Goal: Check status: Check status

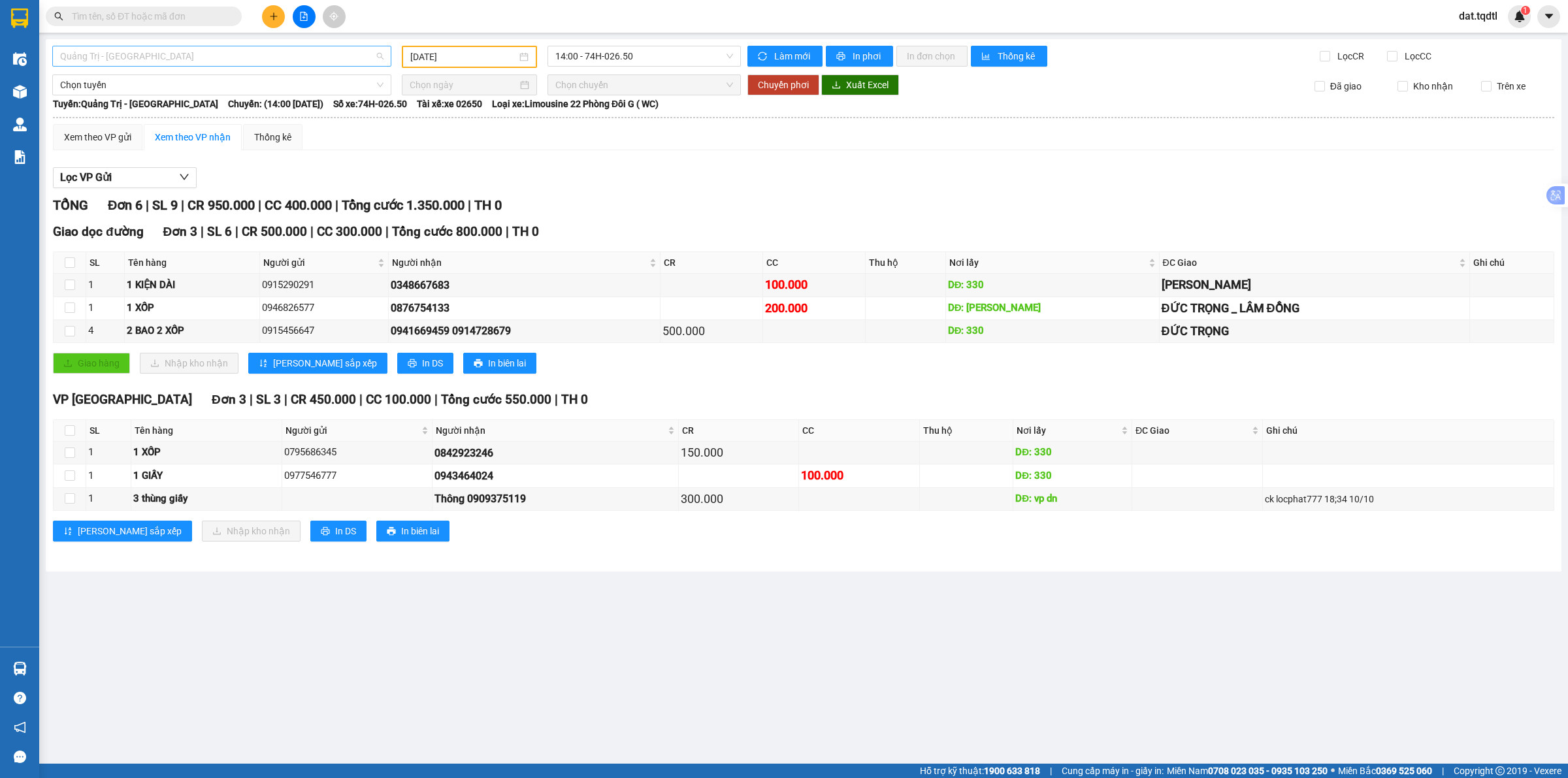
click at [191, 59] on span "Quảng Trị - [GEOGRAPHIC_DATA]" at bounding box center [222, 56] width 323 height 20
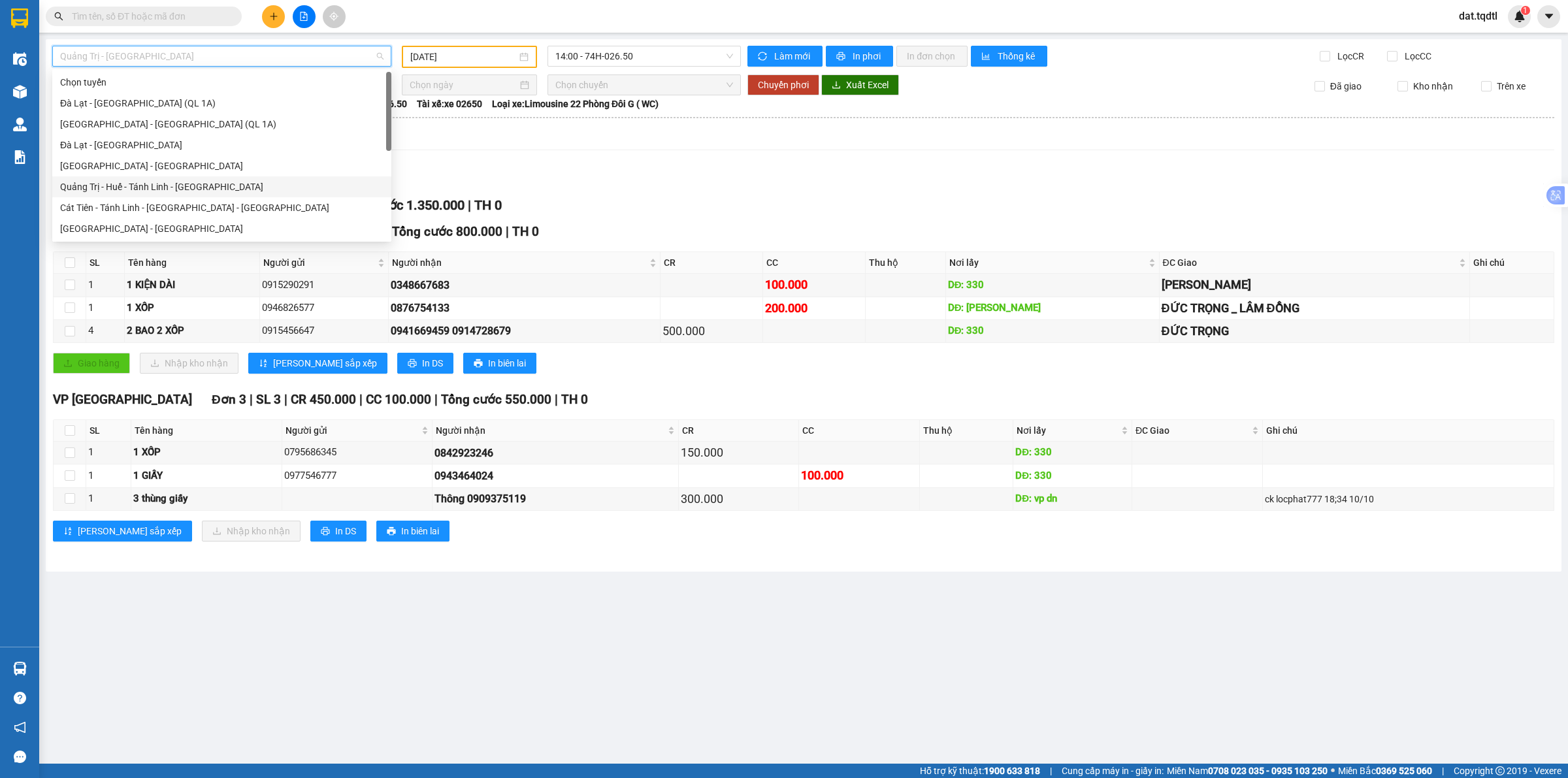
click at [232, 184] on div "Quảng Trị - Huế - Tánh Linh - [GEOGRAPHIC_DATA]" at bounding box center [222, 187] width 323 height 15
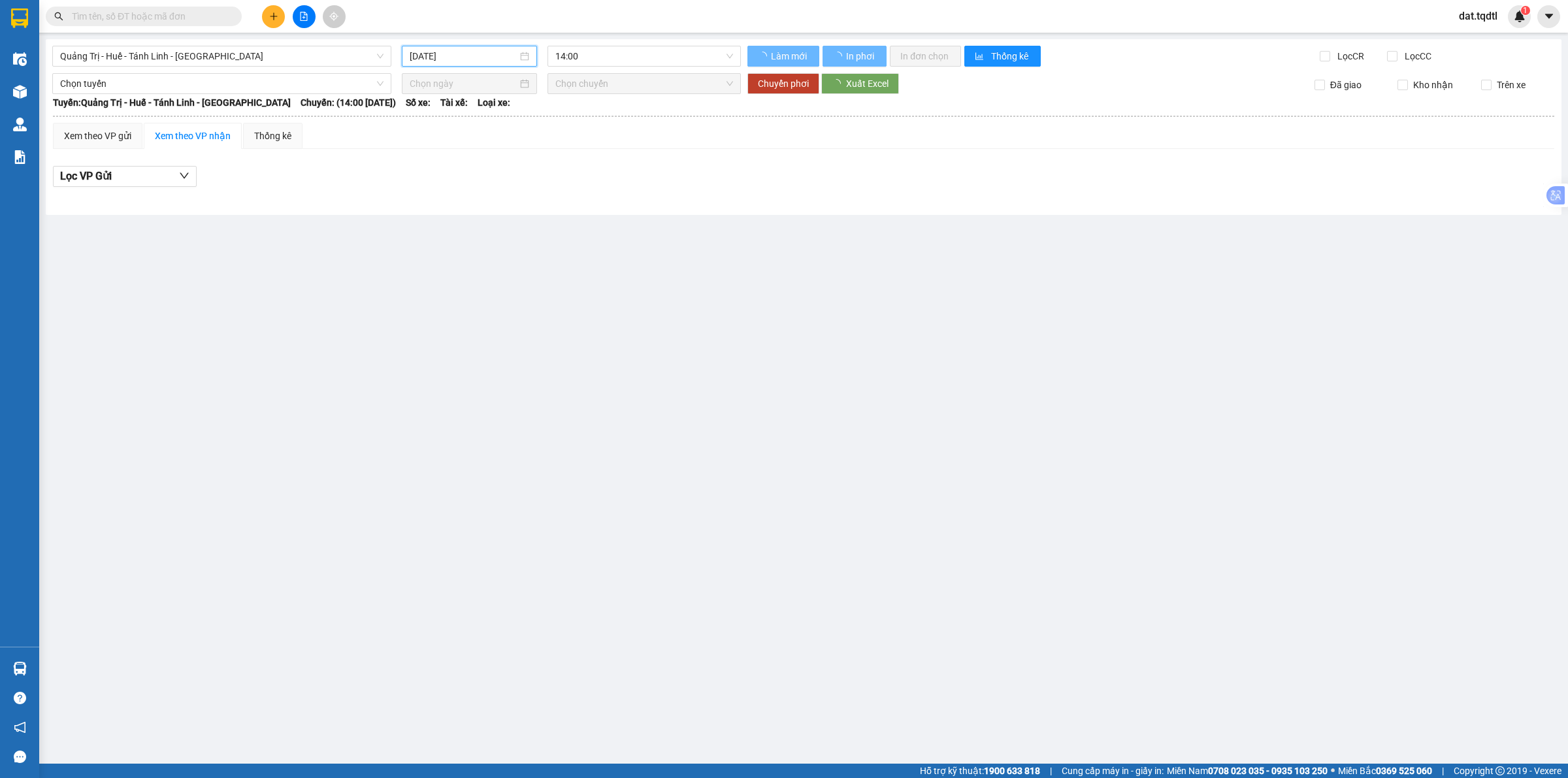
click at [431, 54] on input "[DATE]" at bounding box center [463, 56] width 108 height 15
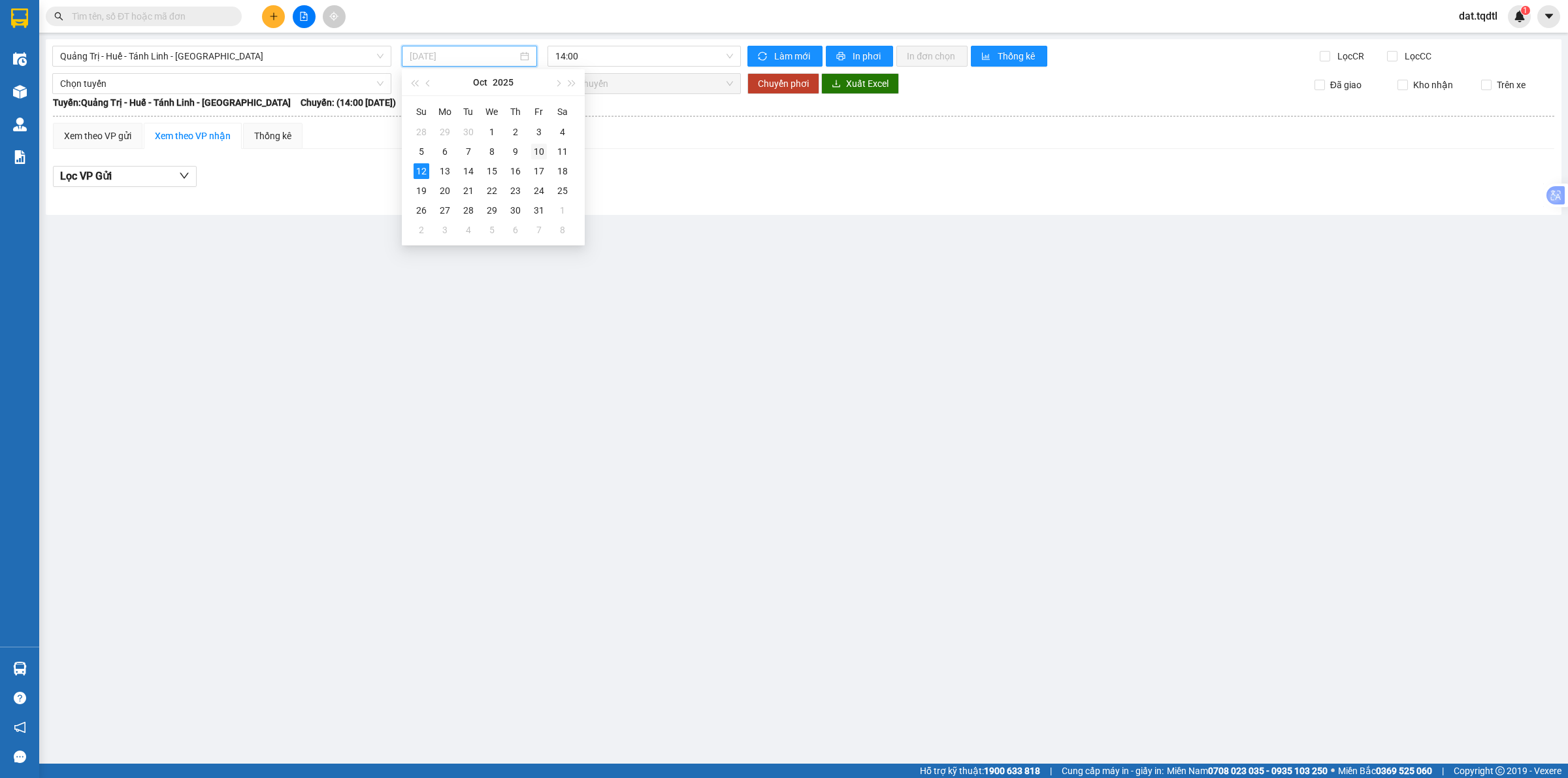
click at [533, 149] on div "10" at bounding box center [539, 152] width 16 height 16
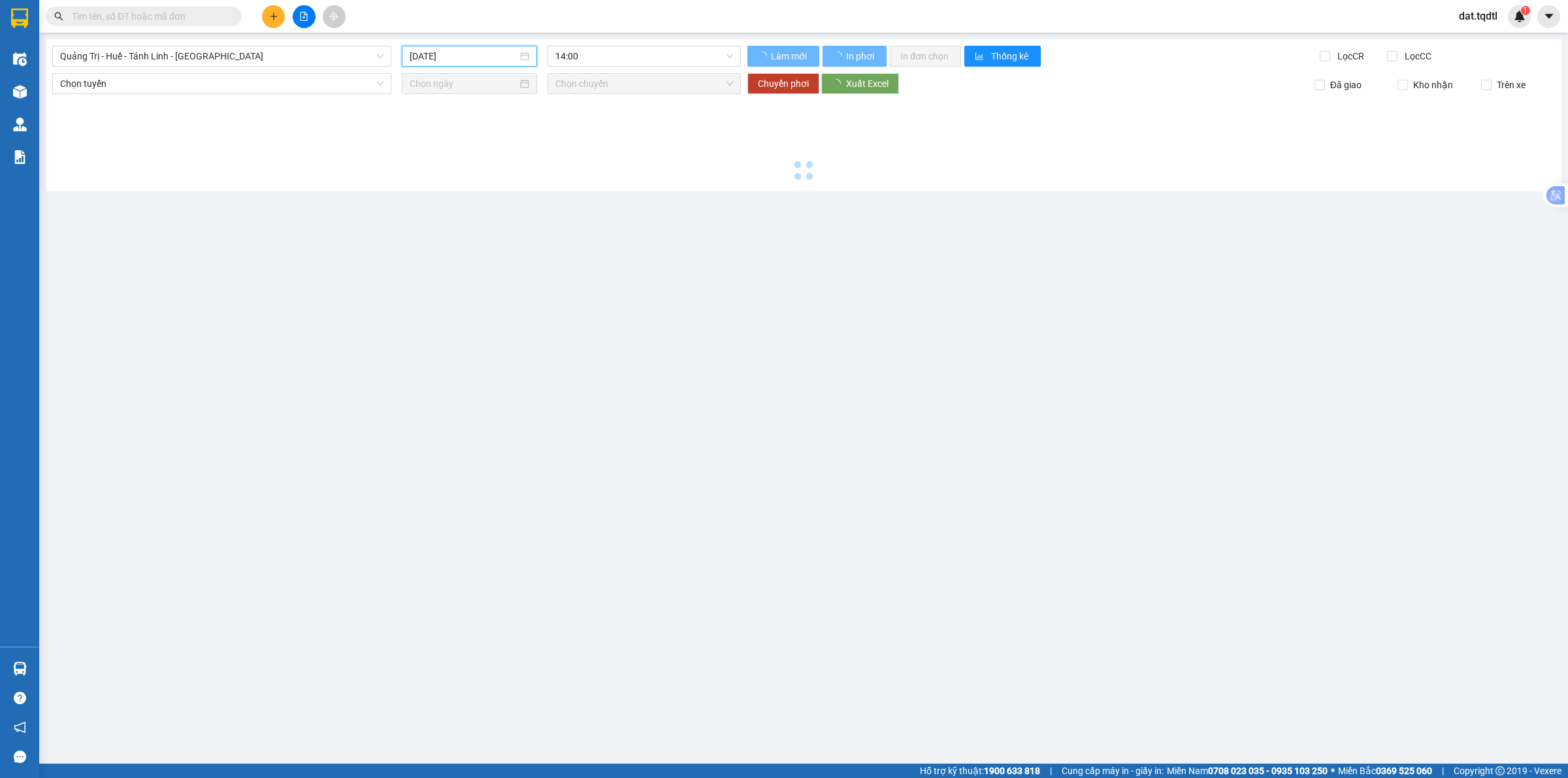
type input "[DATE]"
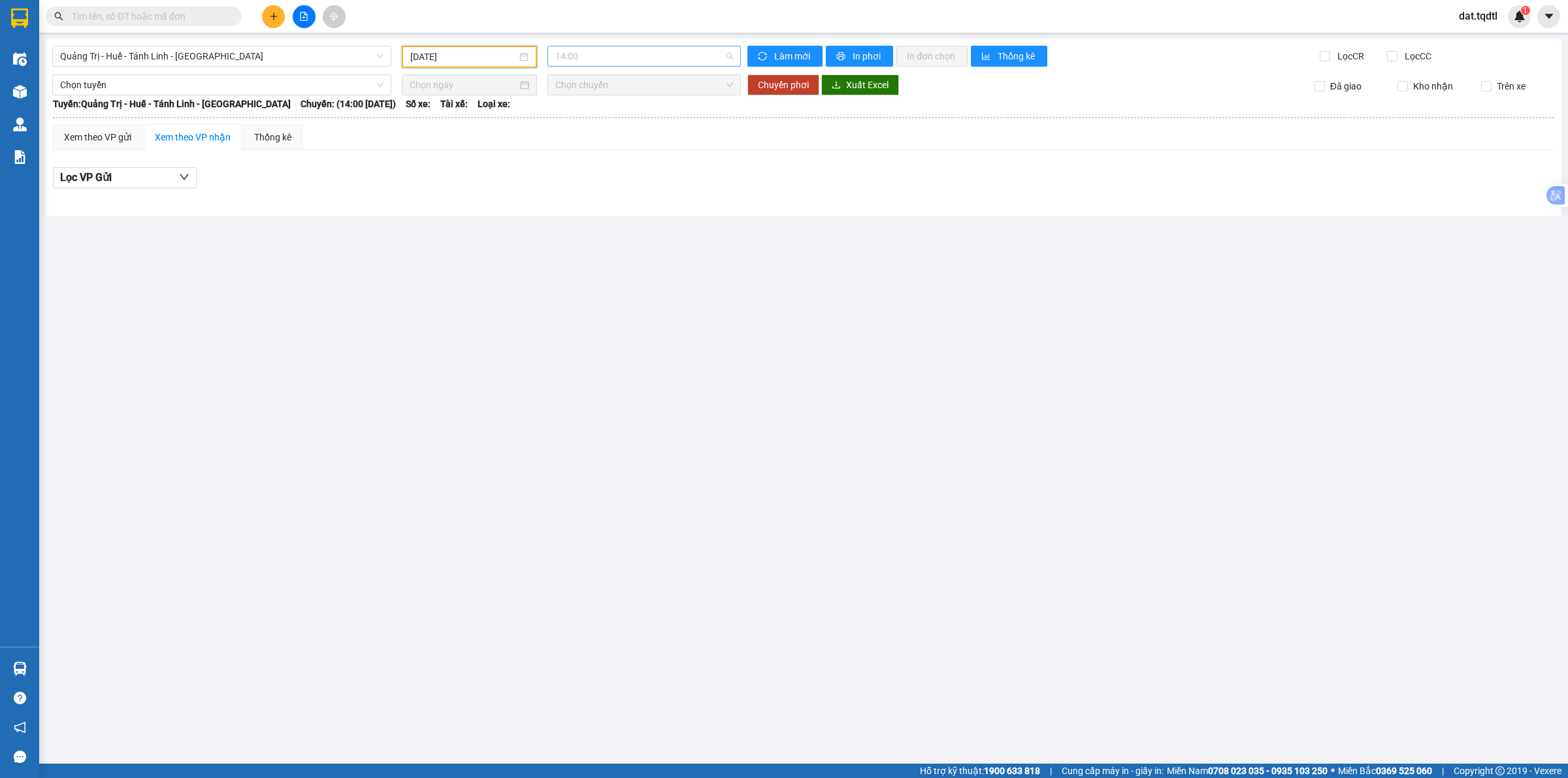
click at [608, 60] on span "14:00" at bounding box center [643, 56] width 178 height 20
click at [632, 129] on div "14:01 - 74H-026.85" at bounding box center [606, 124] width 102 height 15
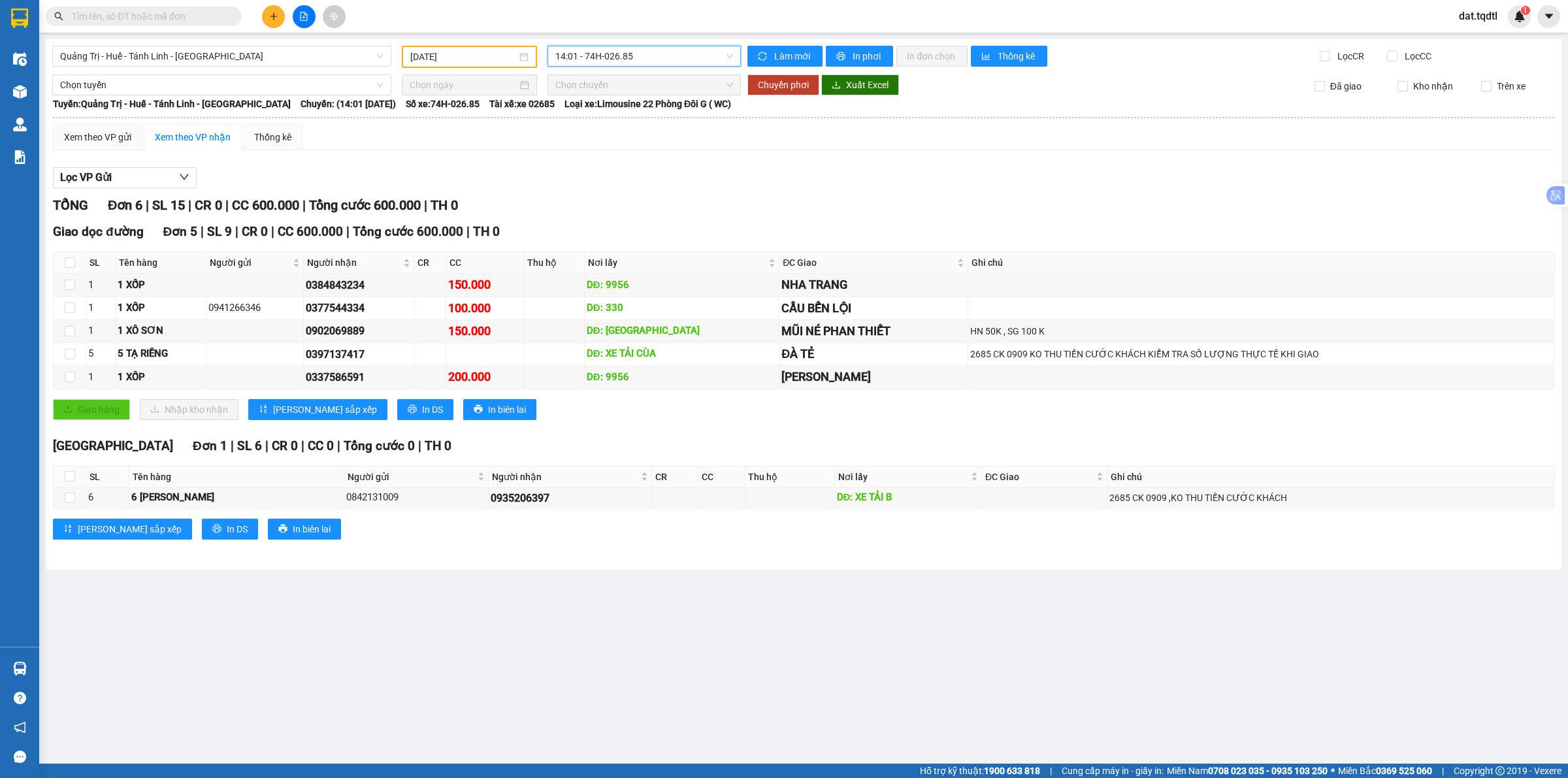
click at [979, 174] on div "Lọc VP Gửi" at bounding box center [803, 178] width 1501 height 22
click at [319, 53] on span "Quảng Trị - Huế - Tánh Linh - [GEOGRAPHIC_DATA]" at bounding box center [222, 56] width 323 height 20
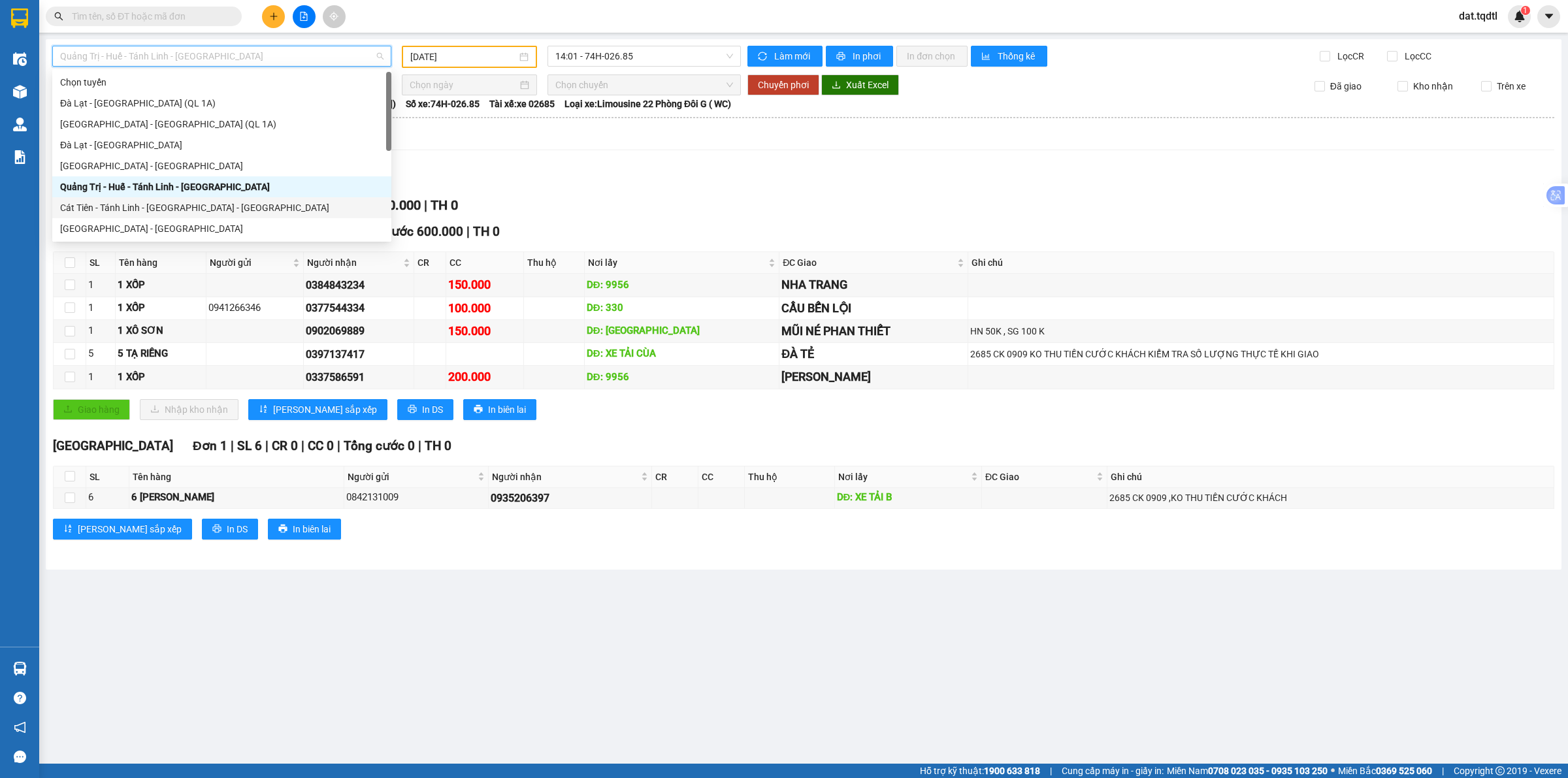
click at [214, 201] on div "Cát Tiên - Tánh Linh - [GEOGRAPHIC_DATA] - [GEOGRAPHIC_DATA]" at bounding box center [222, 208] width 323 height 15
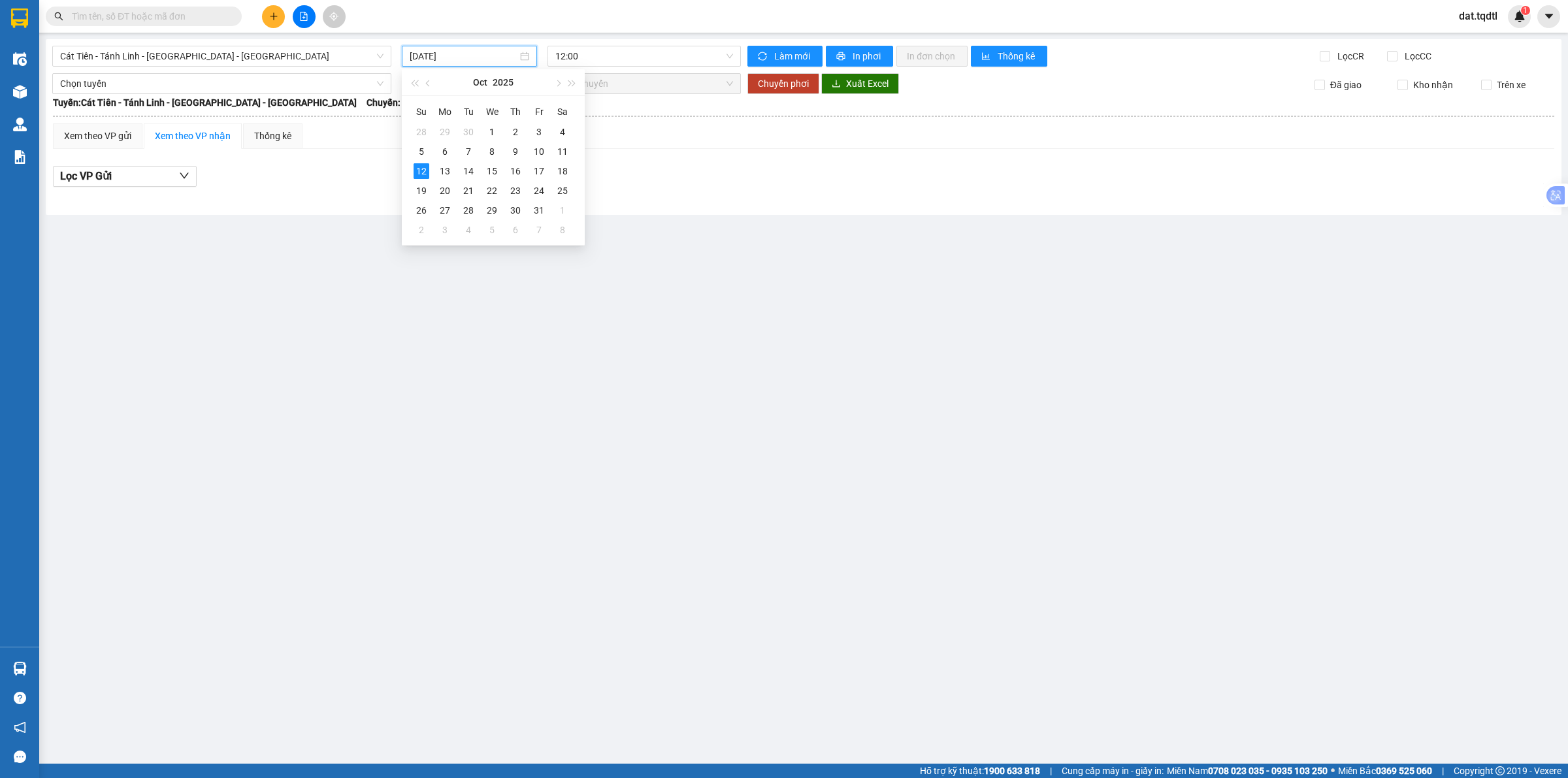
click at [488, 57] on input "[DATE]" at bounding box center [463, 56] width 108 height 15
click at [560, 151] on div "11" at bounding box center [562, 152] width 16 height 16
type input "[DATE]"
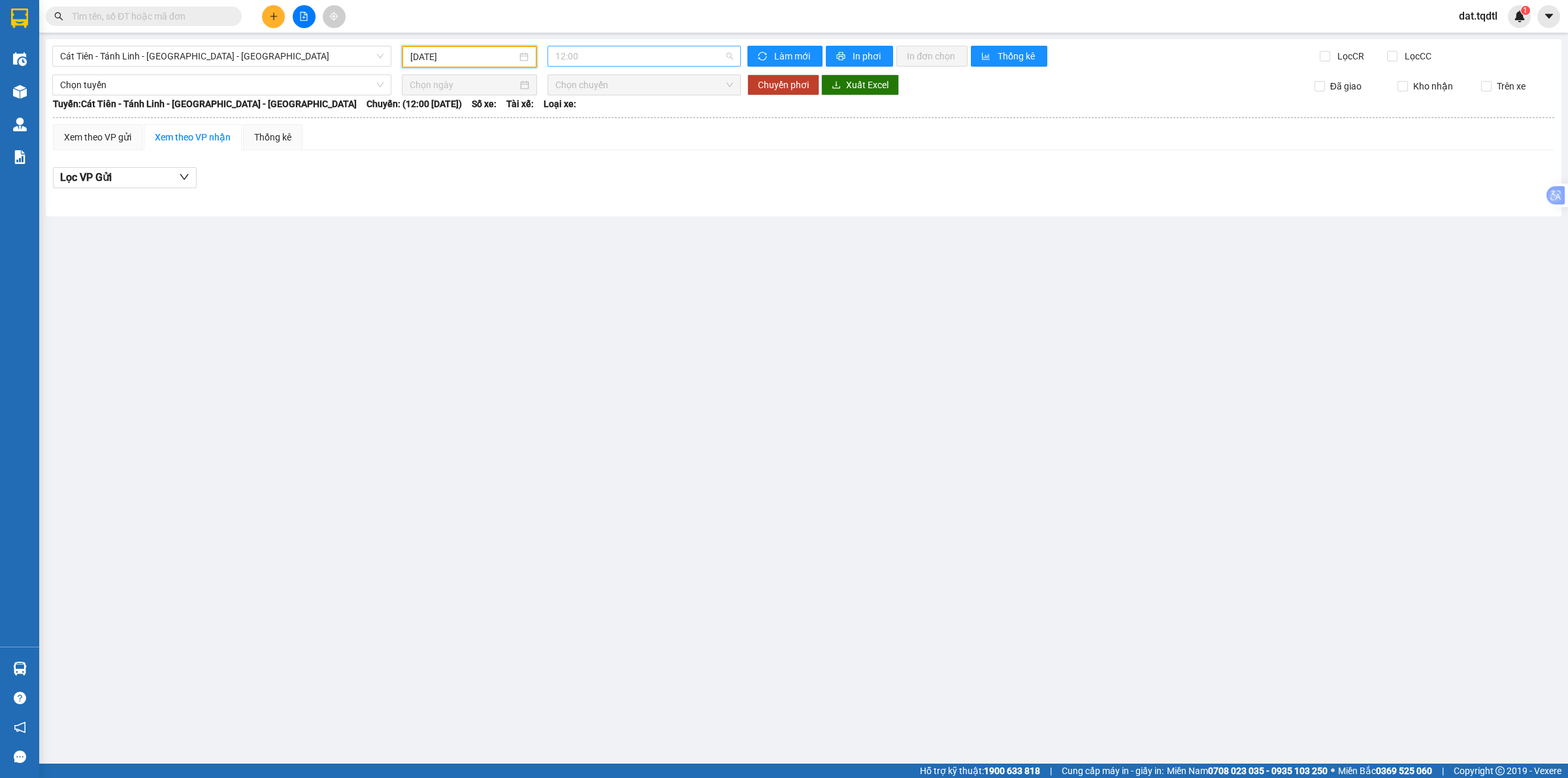
click at [582, 62] on span "12:00" at bounding box center [643, 56] width 178 height 20
click at [591, 121] on div "12:01 - 74H-026.85" at bounding box center [606, 124] width 102 height 15
